Goal: Task Accomplishment & Management: Manage account settings

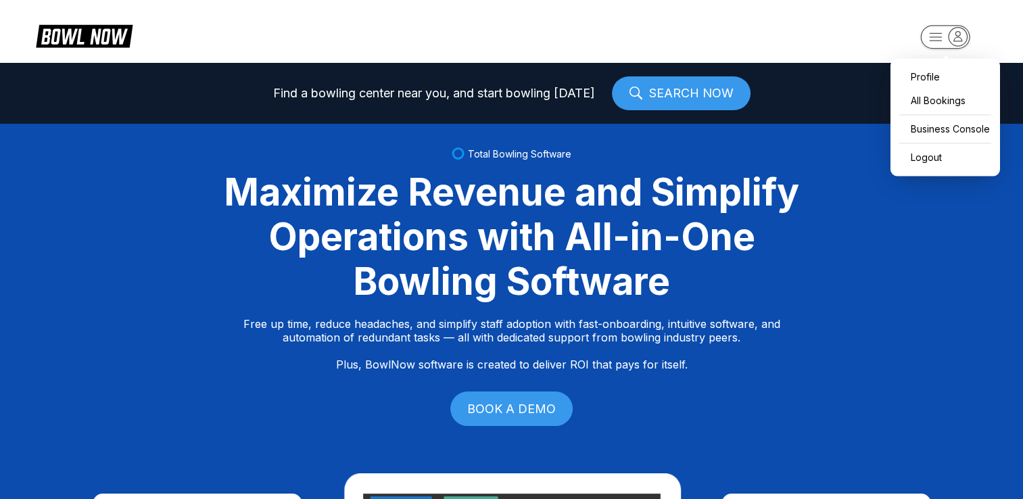
click at [963, 39] on icon "button" at bounding box center [958, 36] width 18 height 18
click at [942, 131] on div "Business Console" at bounding box center [946, 129] width 96 height 24
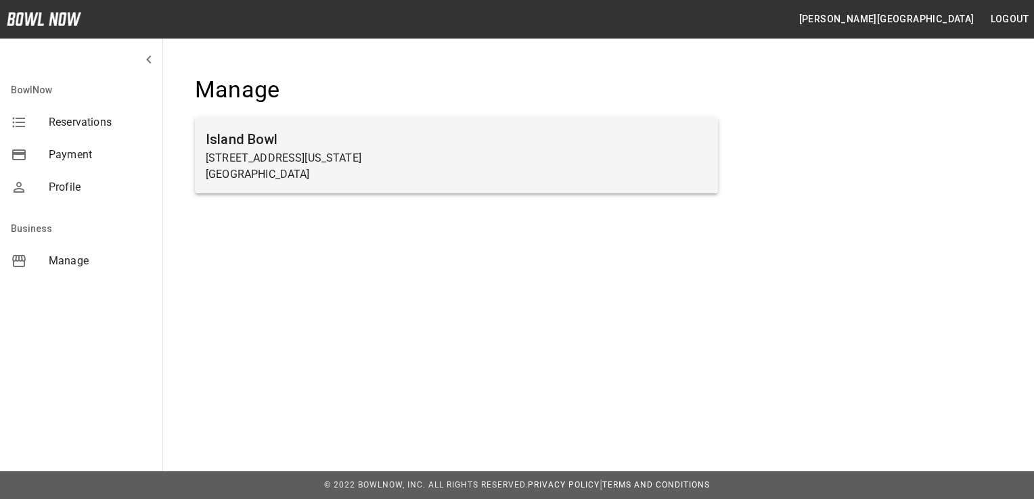
click at [614, 182] on p "[GEOGRAPHIC_DATA]" at bounding box center [456, 174] width 501 height 16
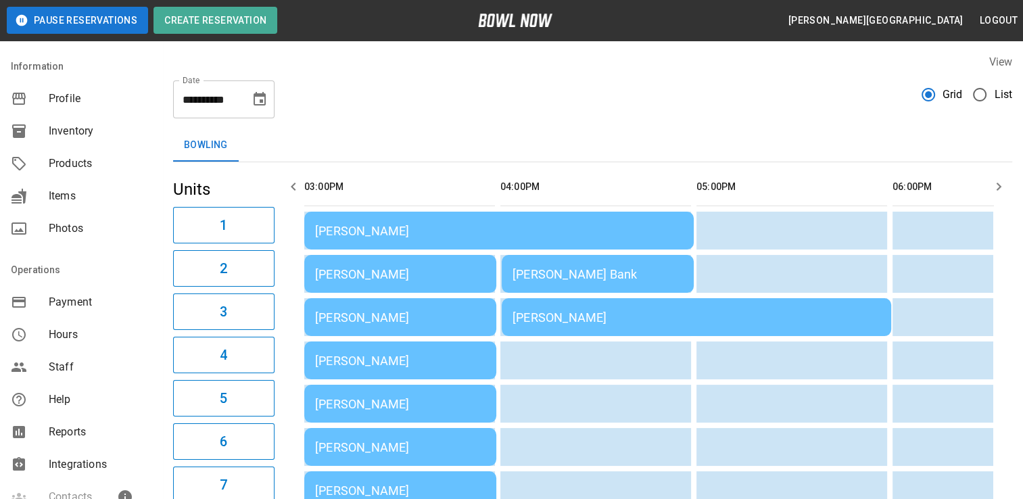
scroll to position [72, 0]
click at [56, 436] on span "Reports" at bounding box center [100, 430] width 103 height 16
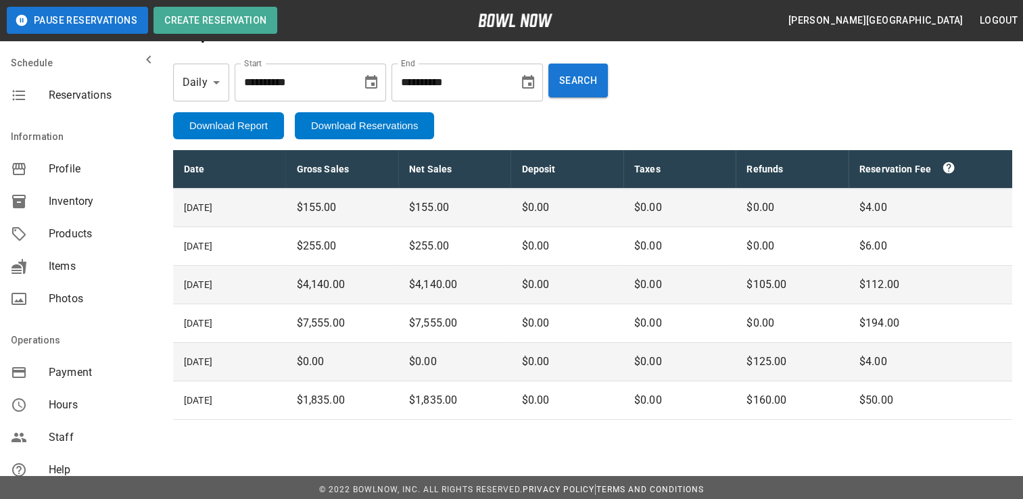
scroll to position [41, 0]
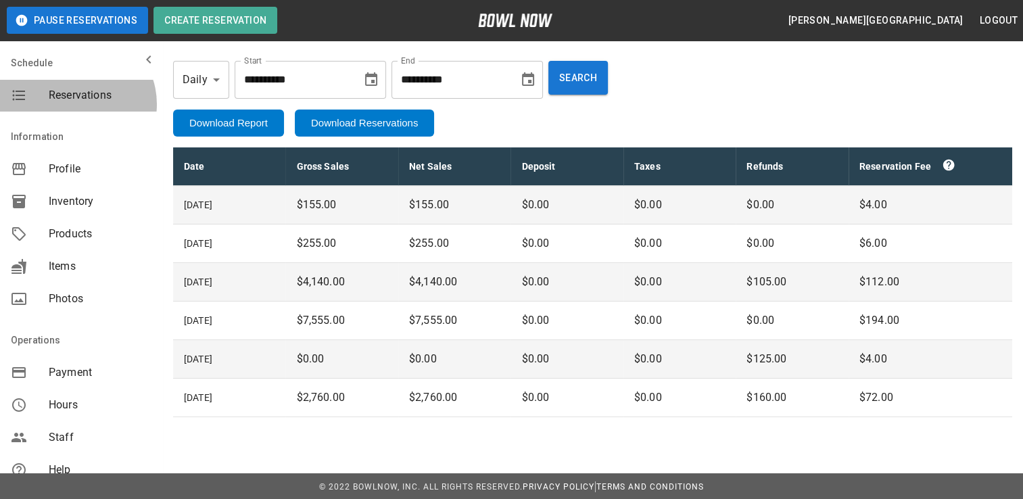
click at [76, 104] on div "Reservations" at bounding box center [81, 95] width 162 height 32
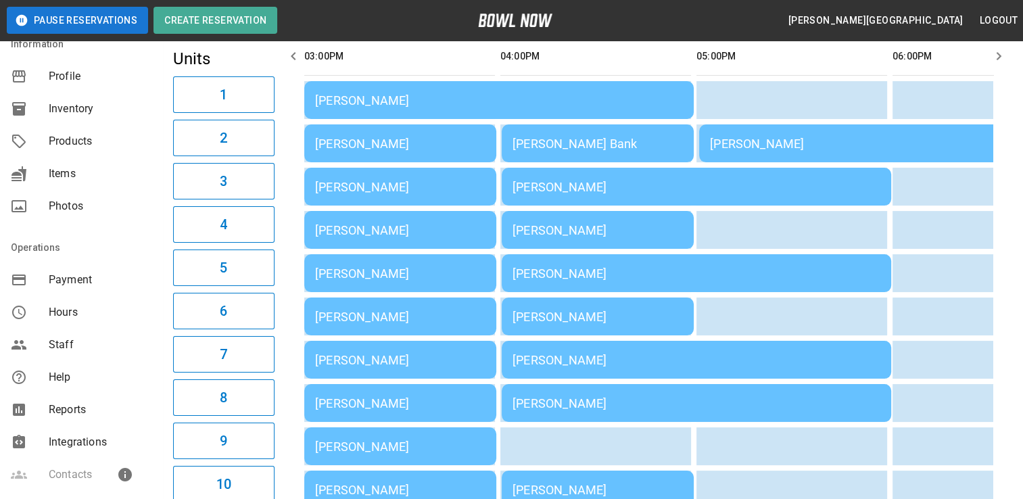
click at [91, 419] on div "Reports" at bounding box center [81, 410] width 162 height 32
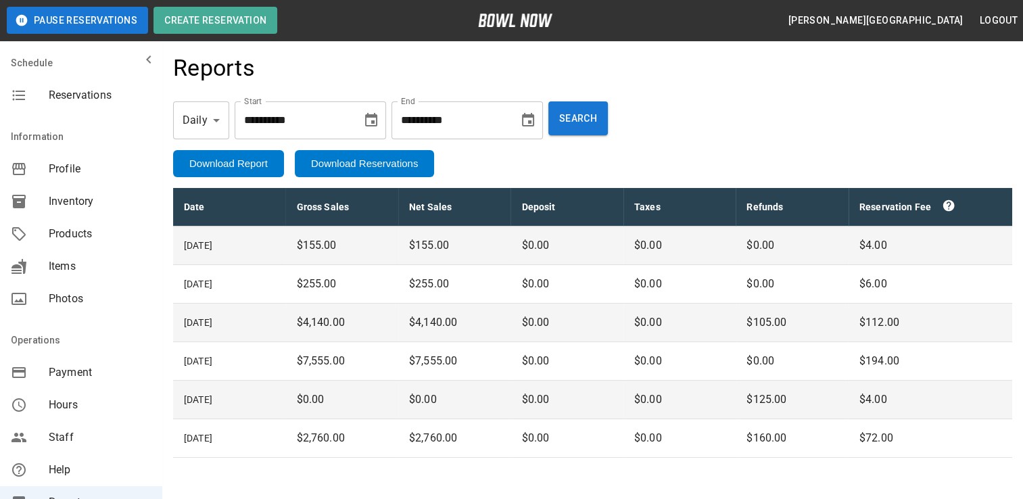
click at [76, 91] on span "Reservations" at bounding box center [100, 95] width 103 height 16
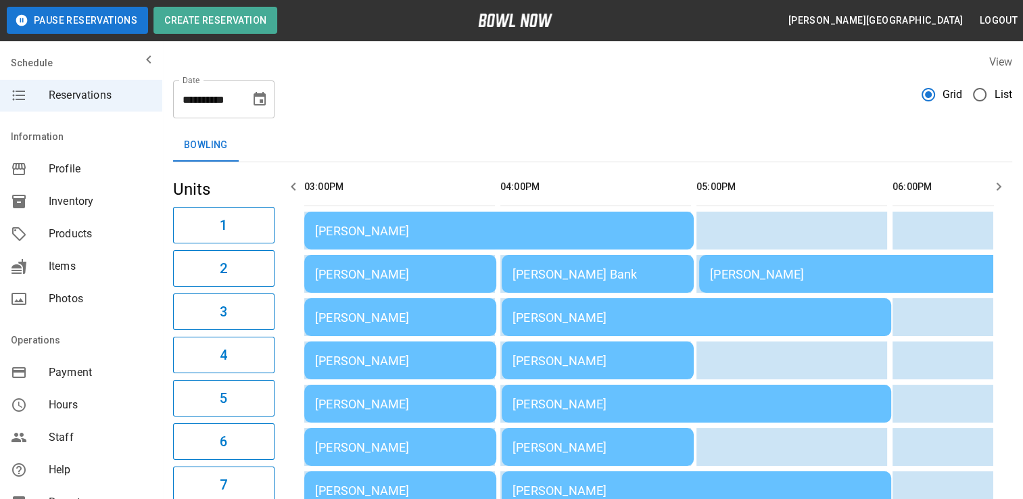
click at [406, 238] on td "[PERSON_NAME]" at bounding box center [499, 231] width 390 height 38
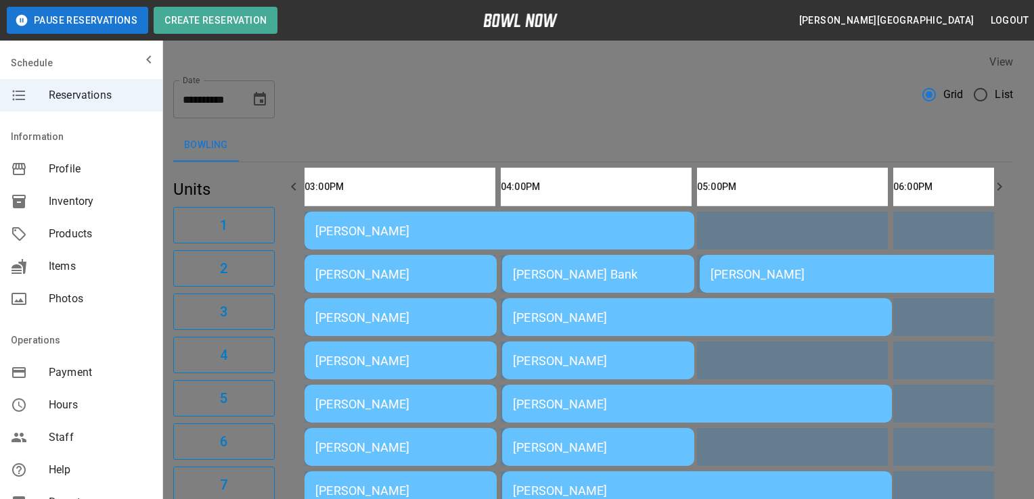
click at [793, 141] on div at bounding box center [517, 249] width 1034 height 499
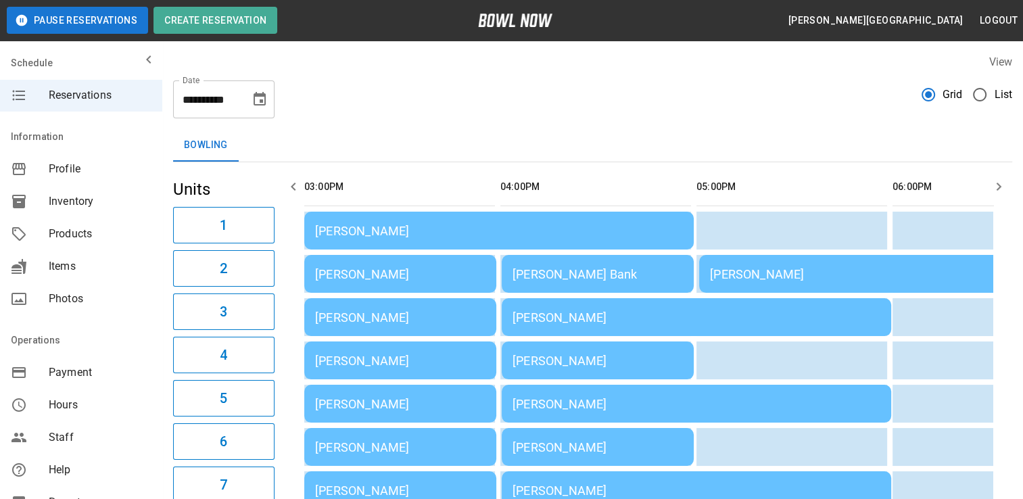
click at [365, 241] on td "[PERSON_NAME]" at bounding box center [499, 231] width 390 height 38
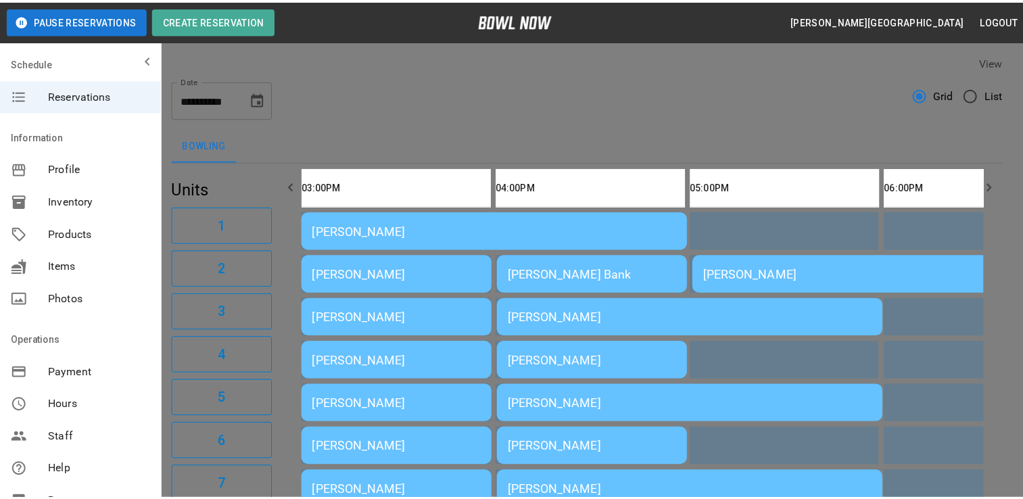
scroll to position [22, 0]
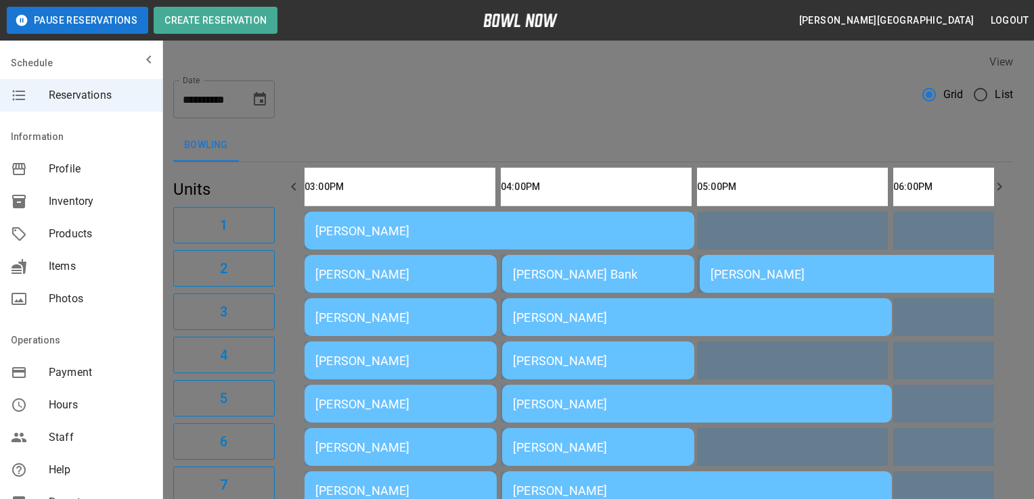
click at [748, 136] on div at bounding box center [517, 249] width 1034 height 499
